Goal: Task Accomplishment & Management: Manage account settings

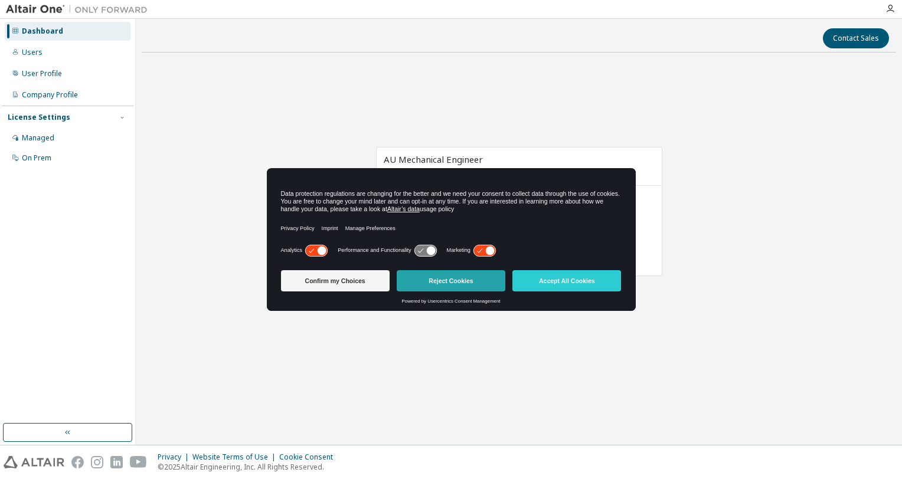
click at [451, 288] on button "Reject Cookies" at bounding box center [451, 280] width 109 height 21
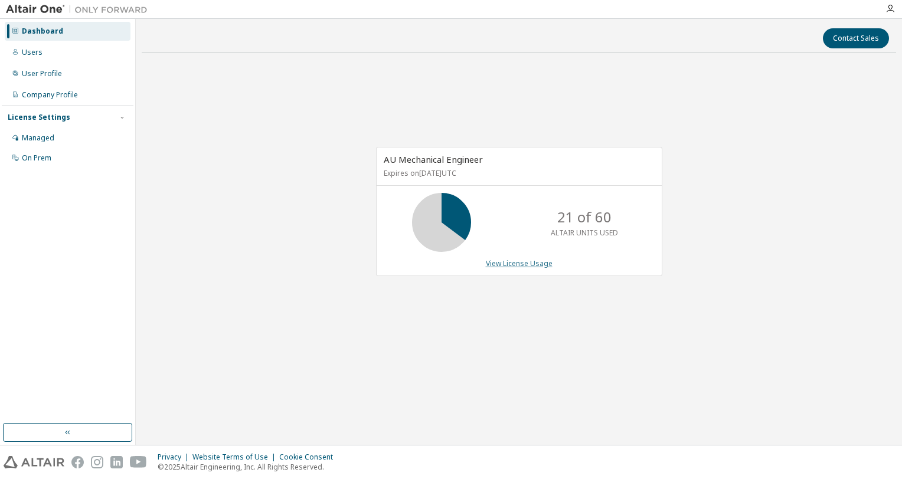
click at [502, 263] on link "View License Usage" at bounding box center [519, 263] width 67 height 10
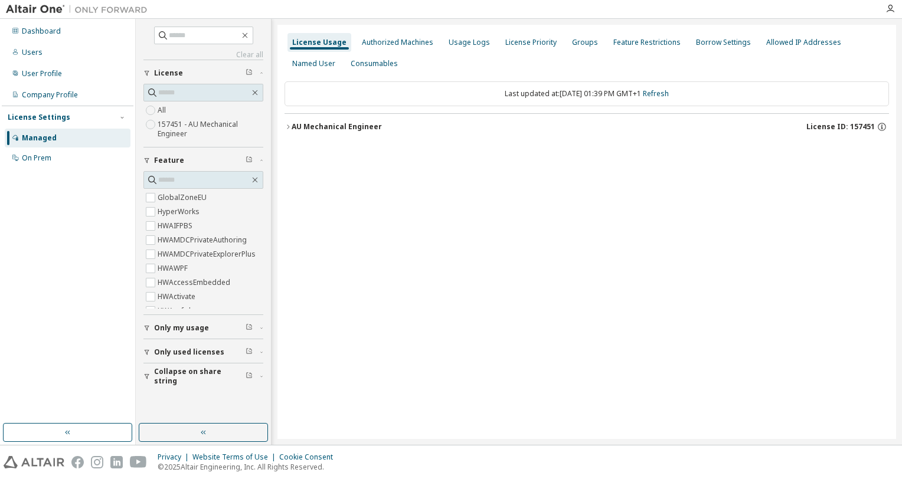
click at [319, 126] on div "AU Mechanical Engineer" at bounding box center [336, 126] width 90 height 9
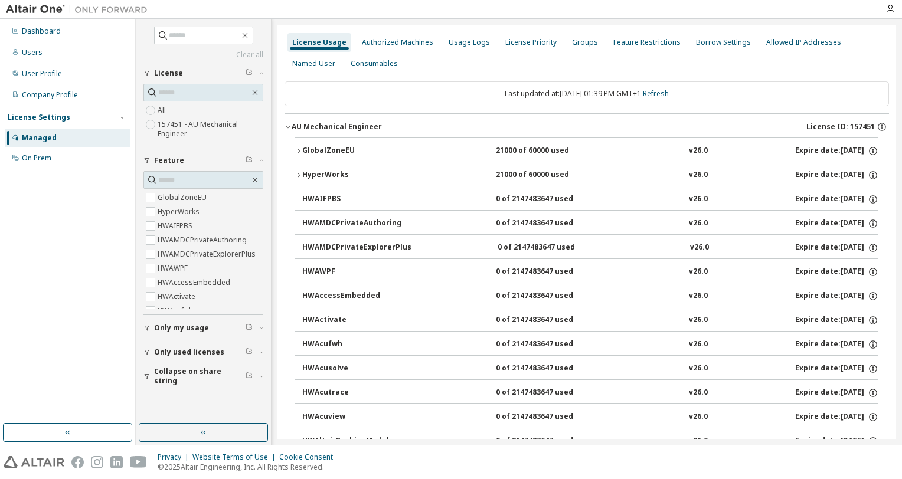
click at [338, 152] on div "GlobalZoneEU" at bounding box center [355, 151] width 106 height 11
